Goal: Task Accomplishment & Management: Use online tool/utility

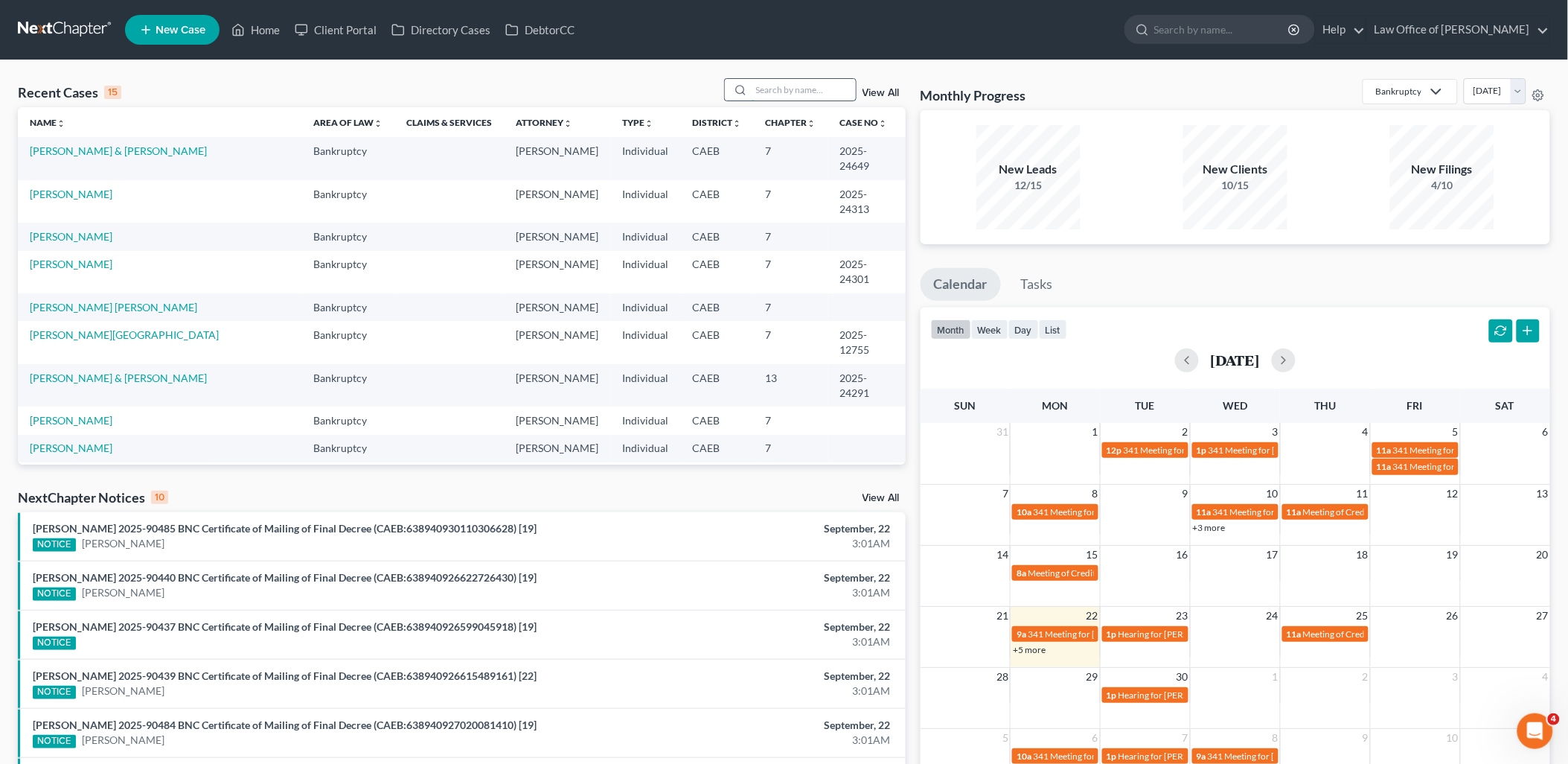
click at [837, 95] on input "search" at bounding box center [803, 90] width 104 height 22
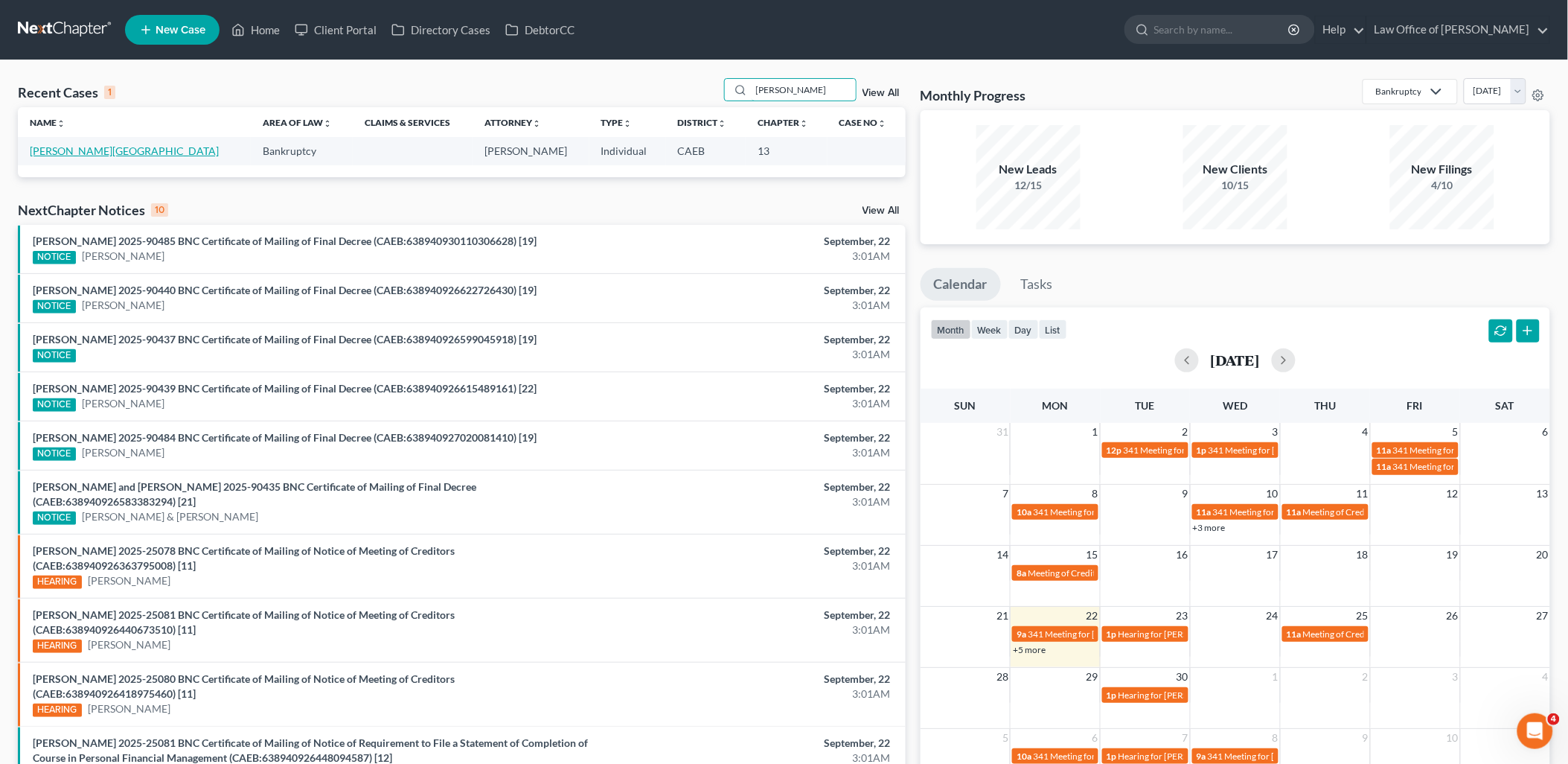
type input "[PERSON_NAME]"
click at [46, 153] on link "[PERSON_NAME][GEOGRAPHIC_DATA]" at bounding box center [124, 151] width 189 height 13
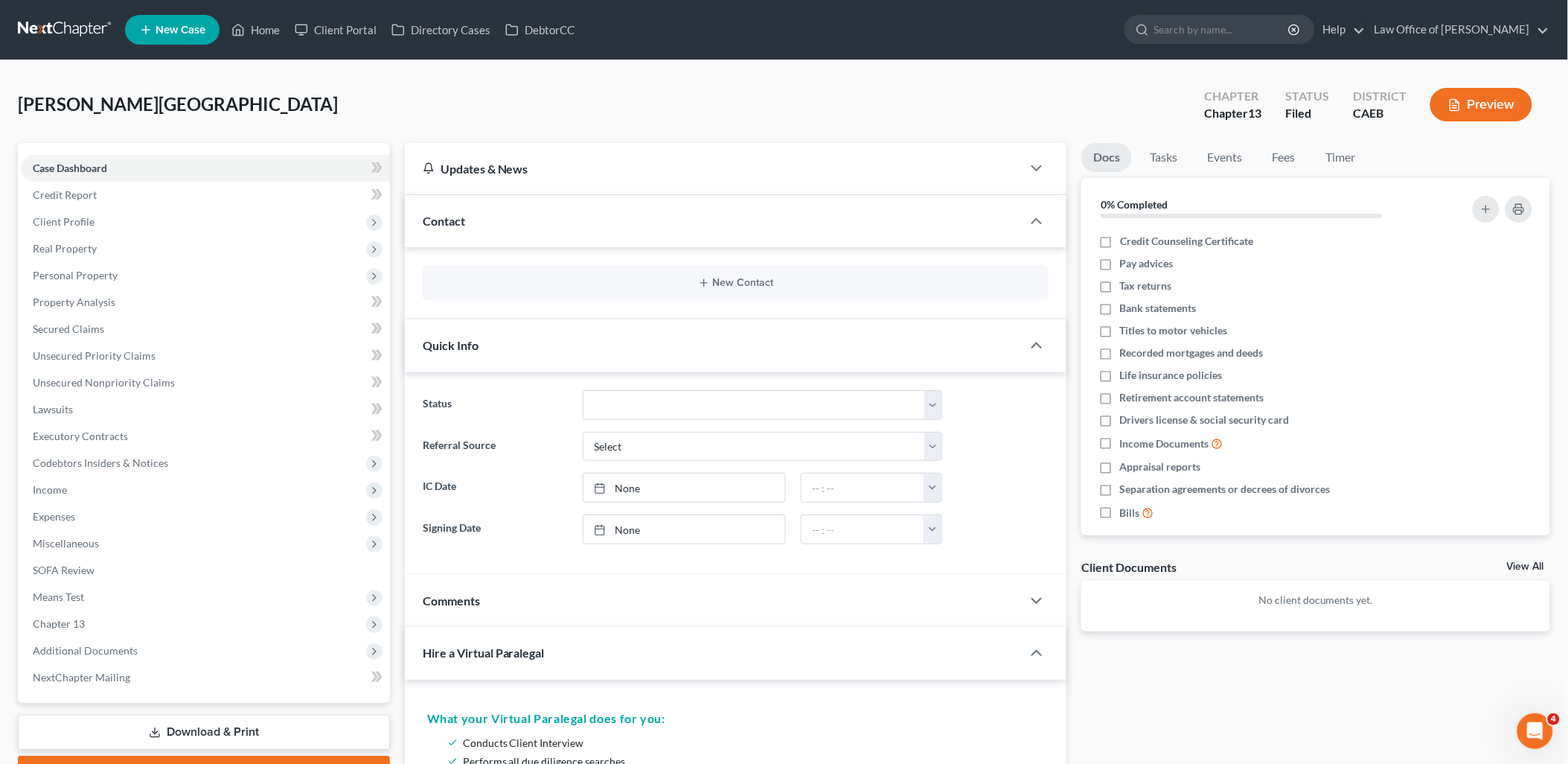
click at [1533, 562] on link "View All" at bounding box center [1526, 566] width 37 height 11
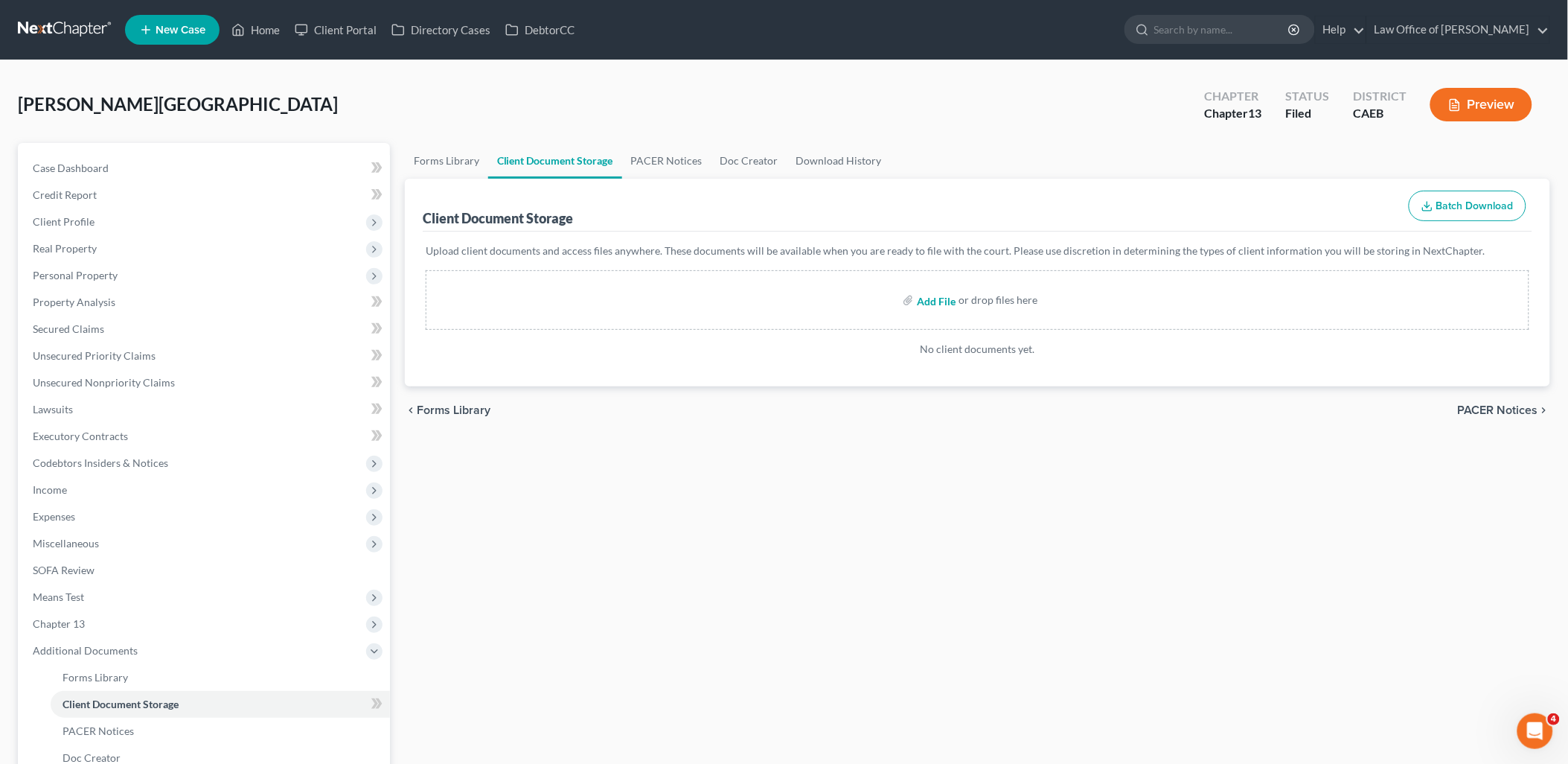
click at [933, 300] on input "file" at bounding box center [934, 299] width 35 height 27
type input "C:\fakepath\Allied 3.2025 to 8.2025.pdf"
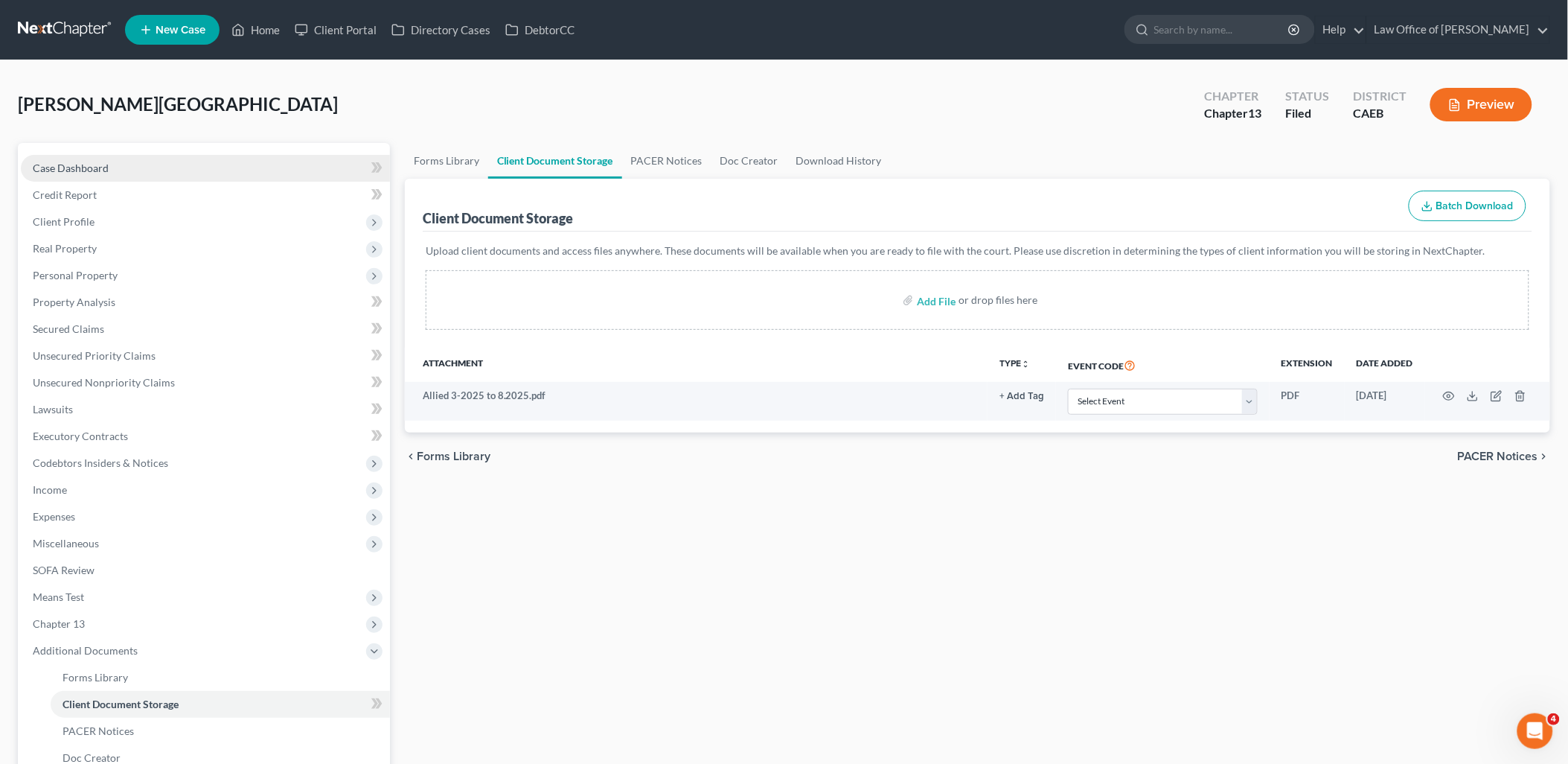
click at [63, 169] on span "Case Dashboard" at bounding box center [70, 167] width 76 height 13
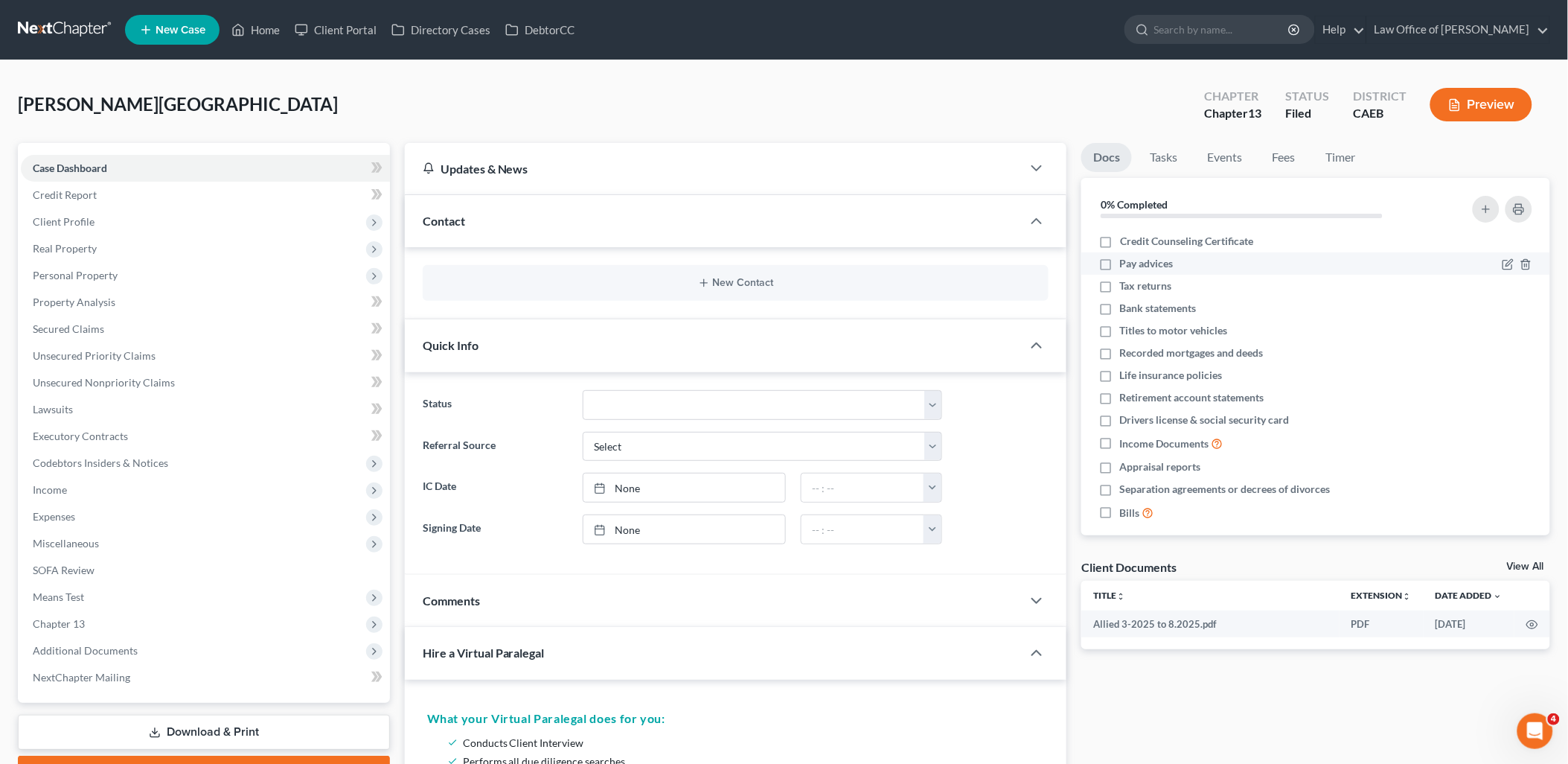
click at [1120, 263] on label "Pay advices" at bounding box center [1147, 263] width 53 height 15
click at [1126, 263] on input "Pay advices" at bounding box center [1131, 261] width 10 height 10
checkbox input "true"
